Goal: Book appointment/travel/reservation

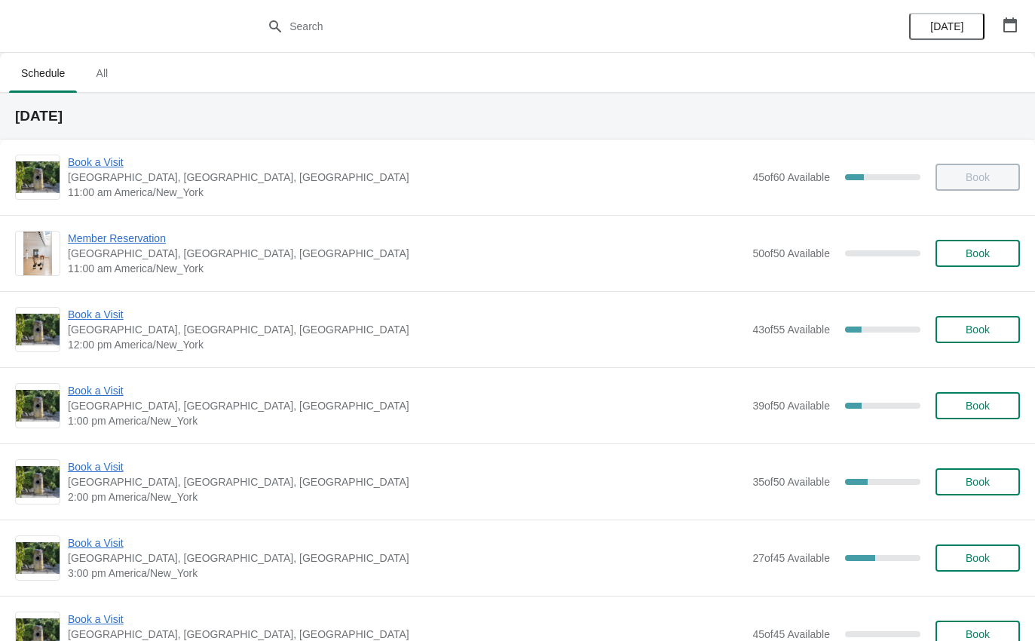
click at [98, 389] on span "Book a Visit" at bounding box center [406, 390] width 677 height 15
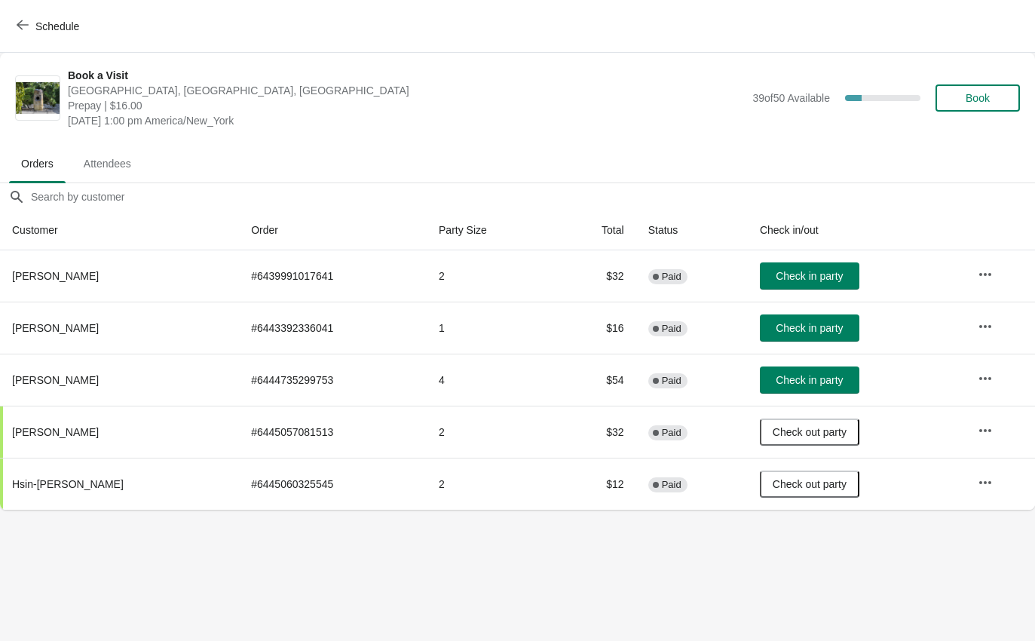
click at [791, 267] on button "Check in party" at bounding box center [809, 275] width 99 height 27
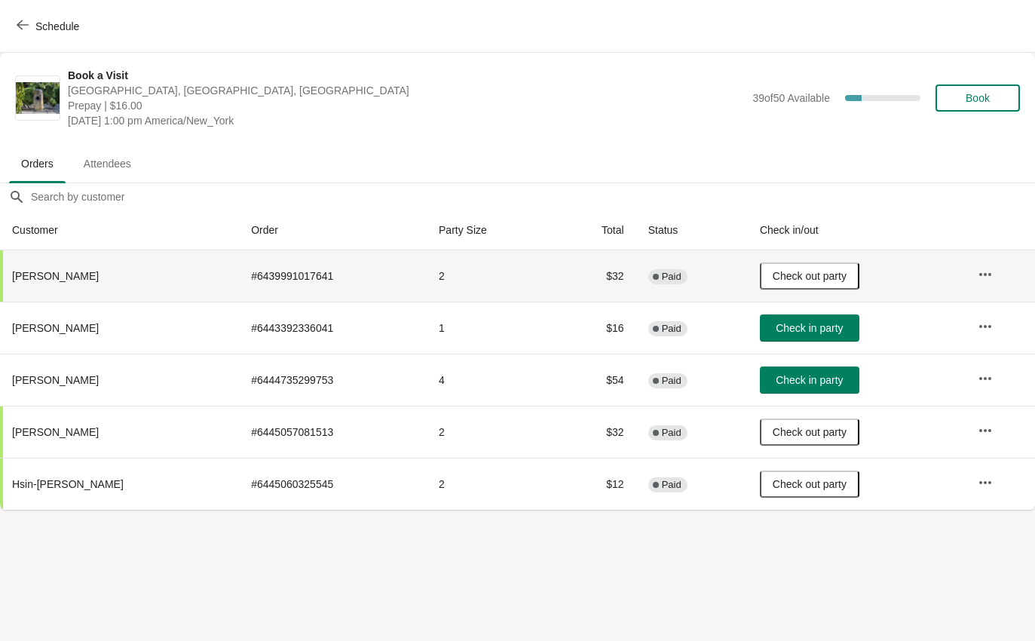
click at [67, 22] on span "Schedule" at bounding box center [57, 26] width 44 height 12
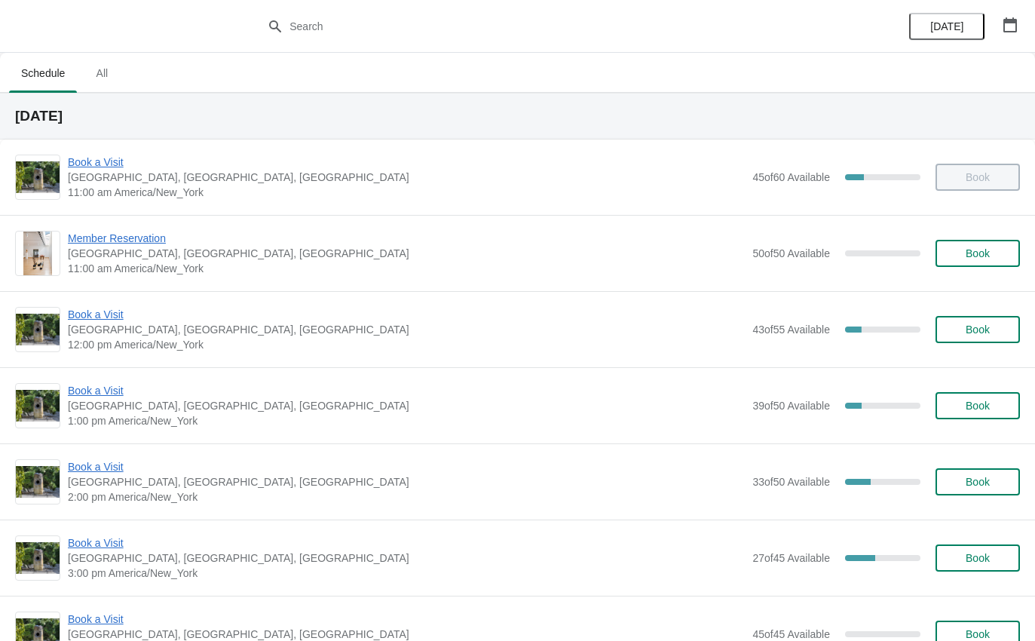
click at [87, 392] on span "Book a Visit" at bounding box center [406, 390] width 677 height 15
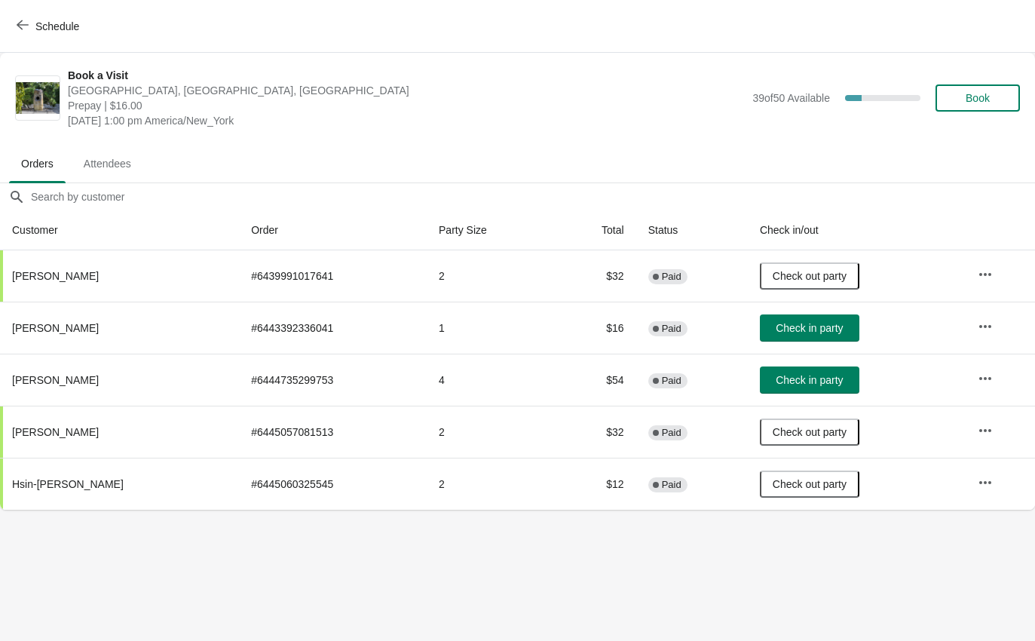
click at [801, 392] on button "Check in party" at bounding box center [809, 379] width 99 height 27
click at [43, 6] on div "Schedule" at bounding box center [517, 26] width 1035 height 53
click at [41, 35] on button "Schedule" at bounding box center [50, 26] width 84 height 27
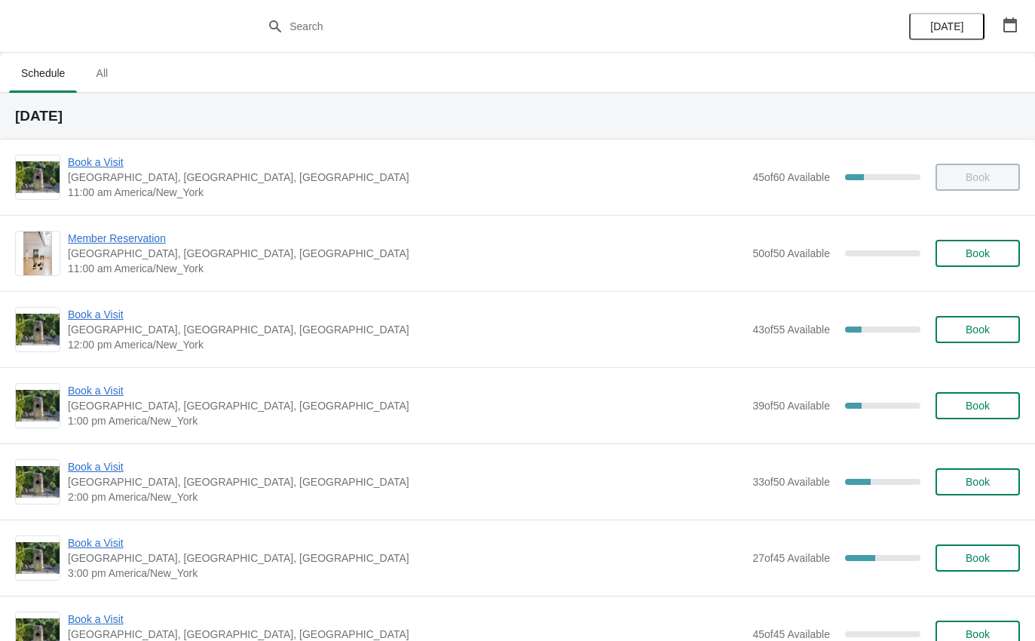
click at [108, 469] on span "Book a Visit" at bounding box center [406, 466] width 677 height 15
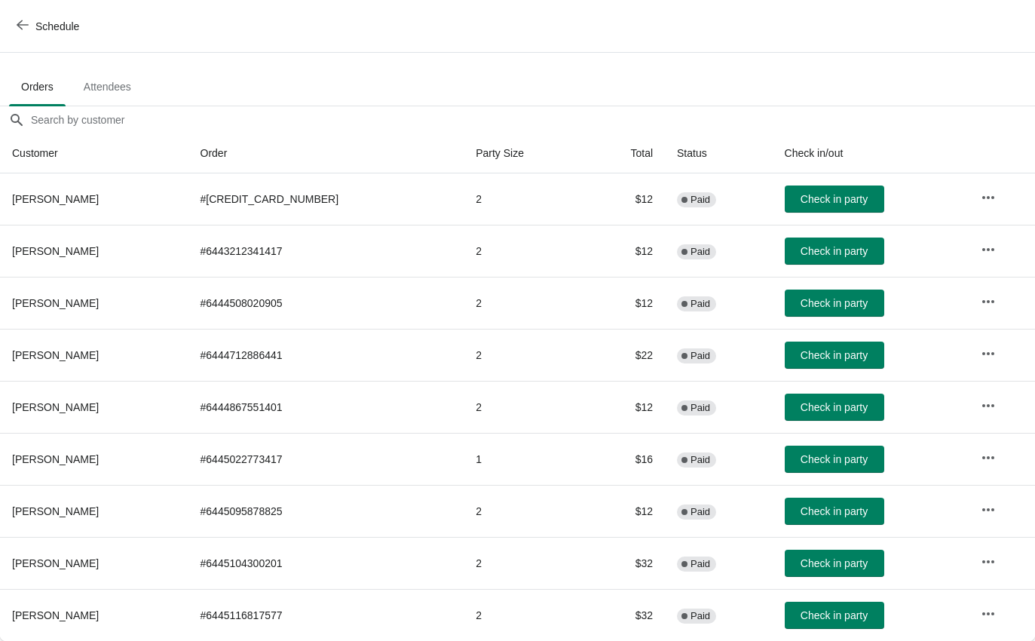
scroll to position [77, 0]
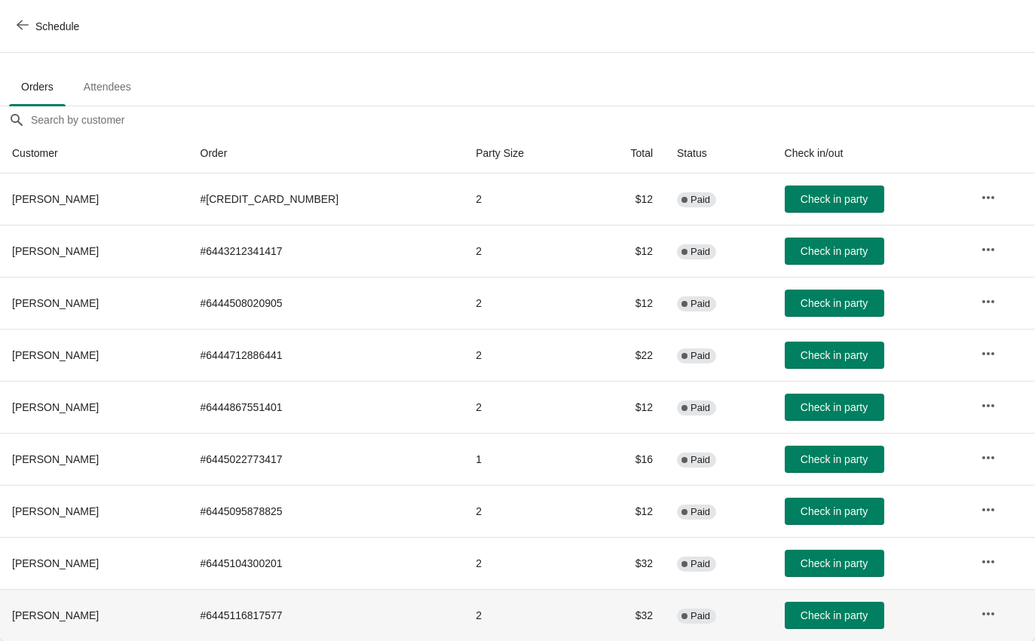
click at [800, 614] on span "Check in party" at bounding box center [833, 615] width 67 height 12
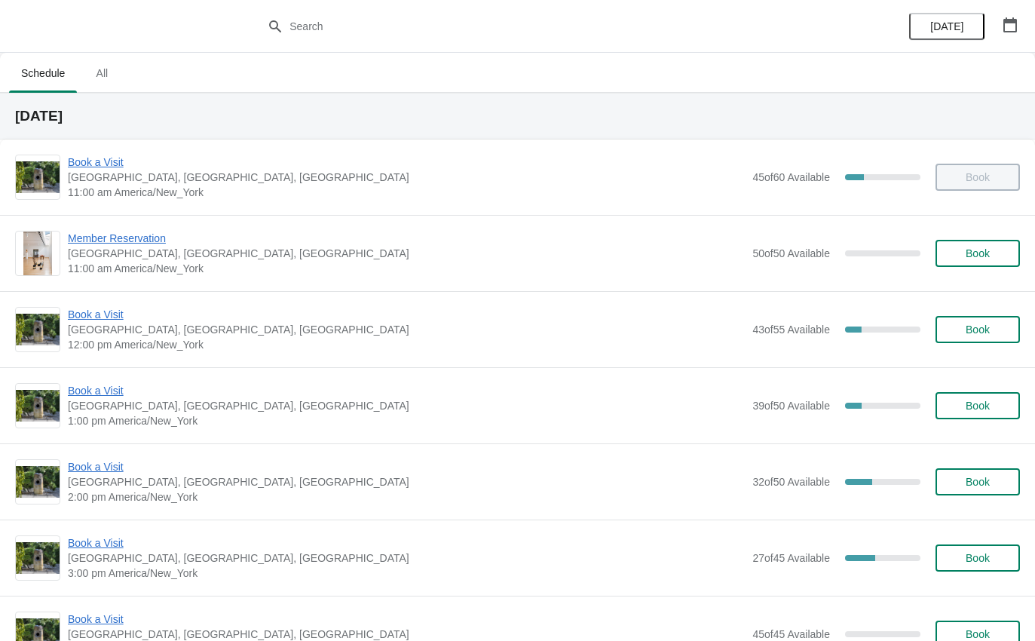
click at [100, 314] on span "Book a Visit" at bounding box center [406, 314] width 677 height 15
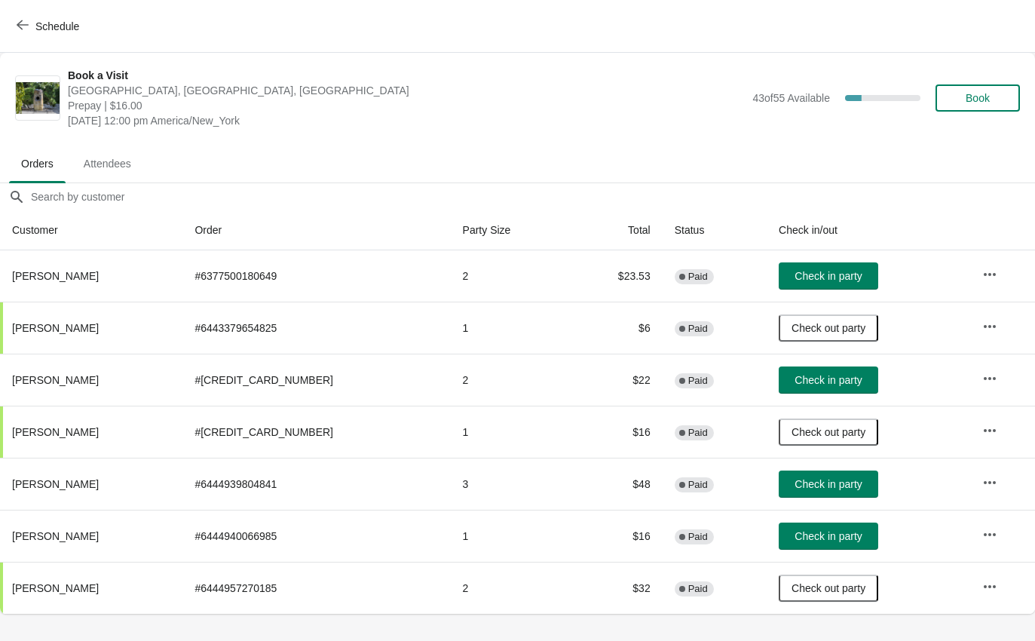
click at [791, 371] on button "Check in party" at bounding box center [828, 379] width 99 height 27
